Goal: Obtain resource: Obtain resource

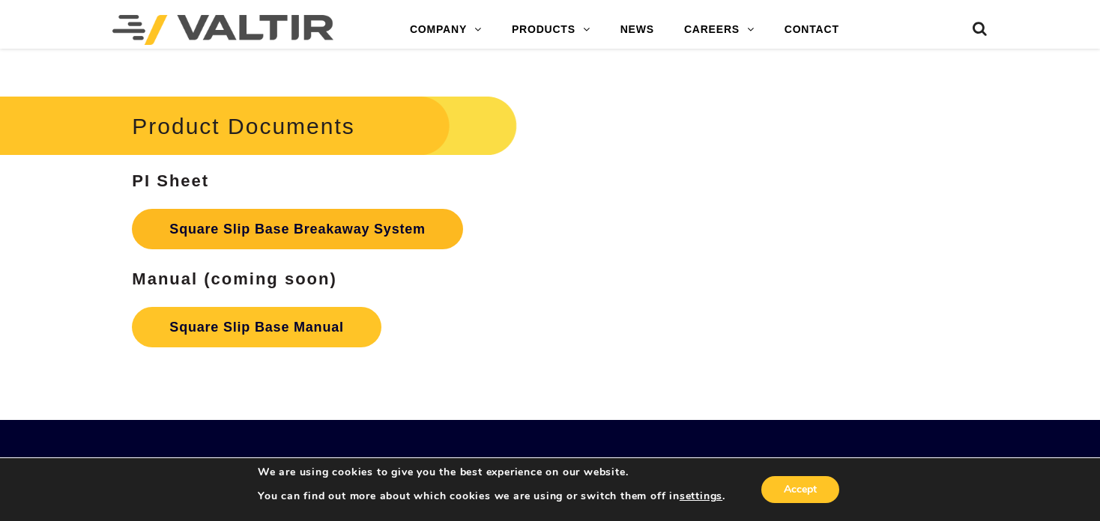
scroll to position [2472, 0]
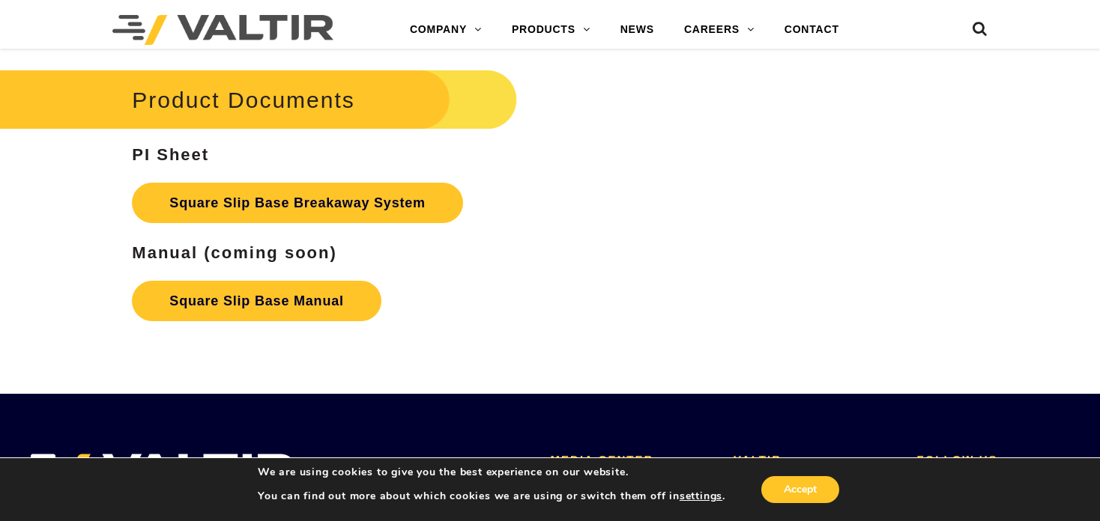
click at [191, 157] on strong "PI Sheet" at bounding box center [170, 154] width 77 height 19
click at [343, 96] on h2 "Product Documents" at bounding box center [242, 100] width 550 height 70
click at [265, 303] on link "Square Slip Base Manual" at bounding box center [256, 301] width 249 height 40
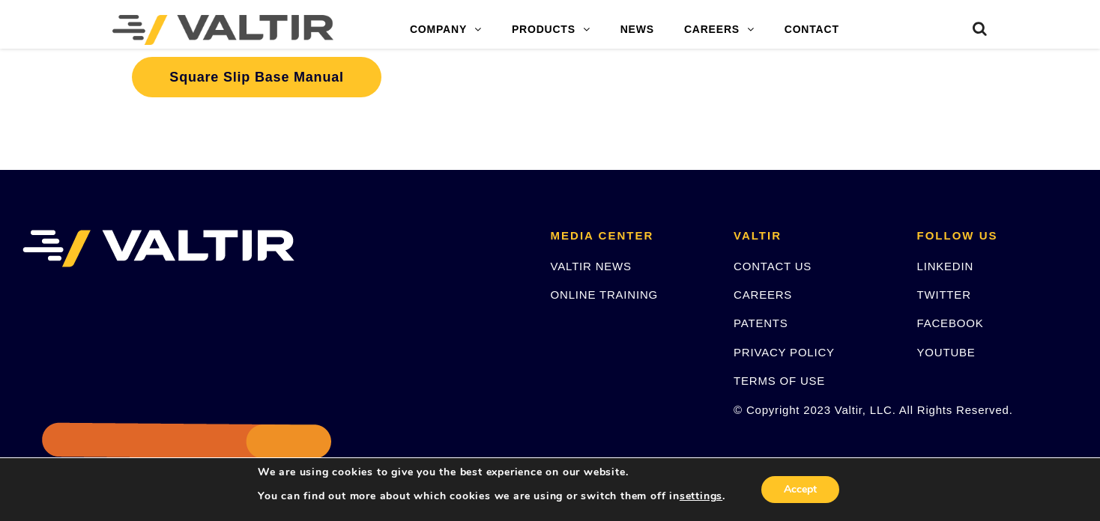
scroll to position [2323, 0]
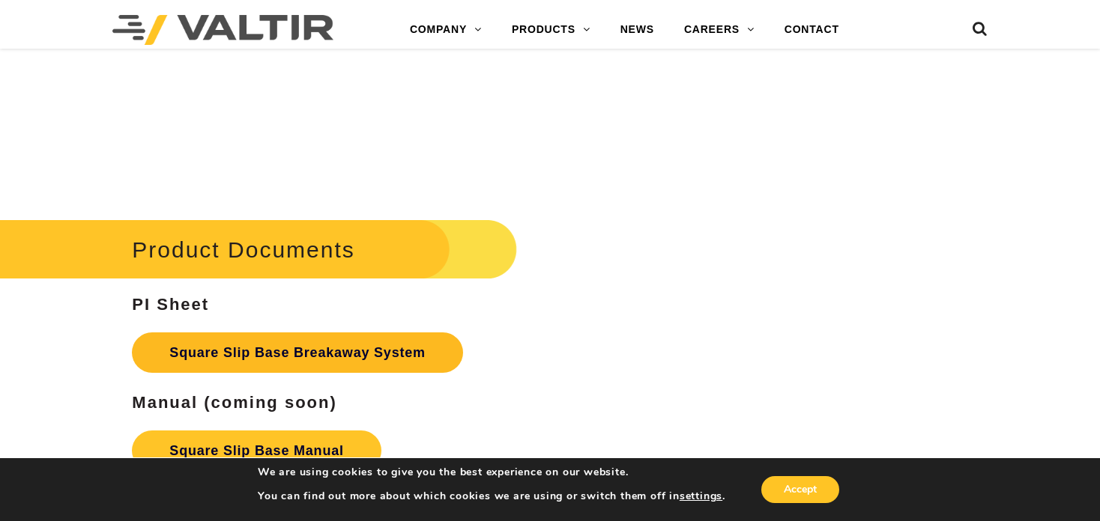
click at [267, 354] on link "Square Slip Base Breakaway System" at bounding box center [297, 353] width 331 height 40
